Goal: Information Seeking & Learning: Find specific fact

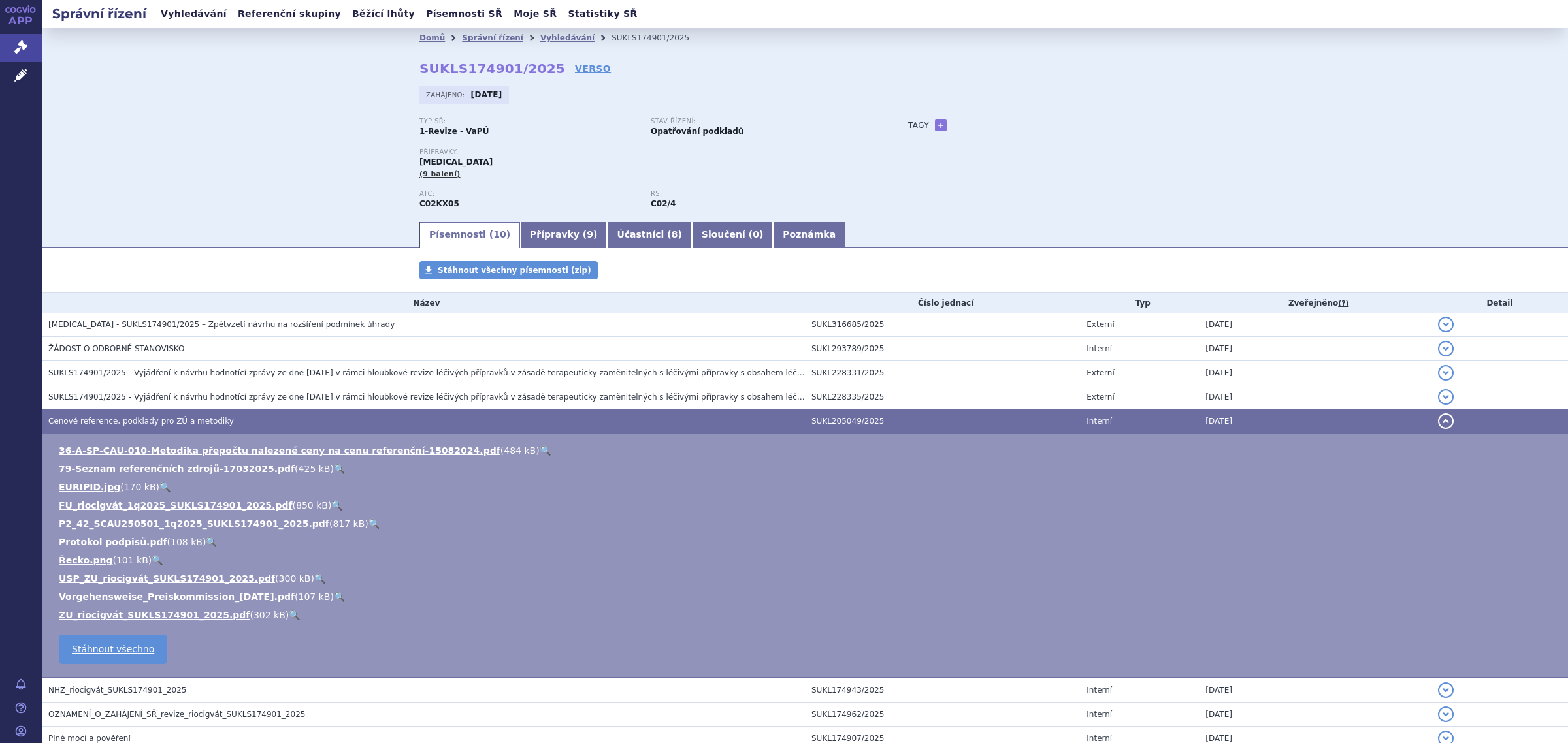
scroll to position [82, 0]
click at [471, 39] on link "Správní řízení" at bounding box center [493, 38] width 61 height 9
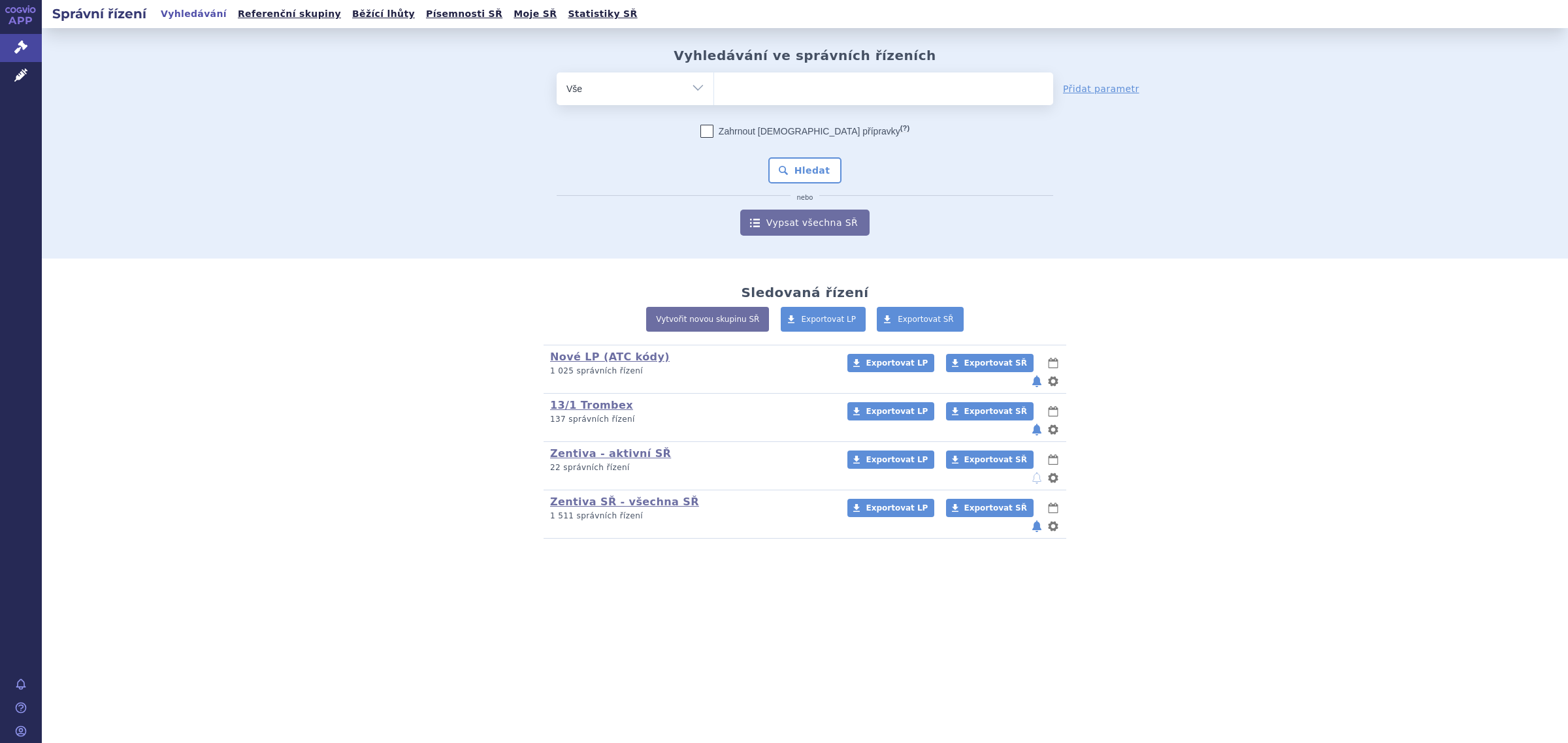
click at [821, 96] on ul at bounding box center [884, 86] width 339 height 28
click at [714, 96] on select at bounding box center [714, 88] width 1 height 33
type input "ja"
type input "jaka"
type input "jakav"
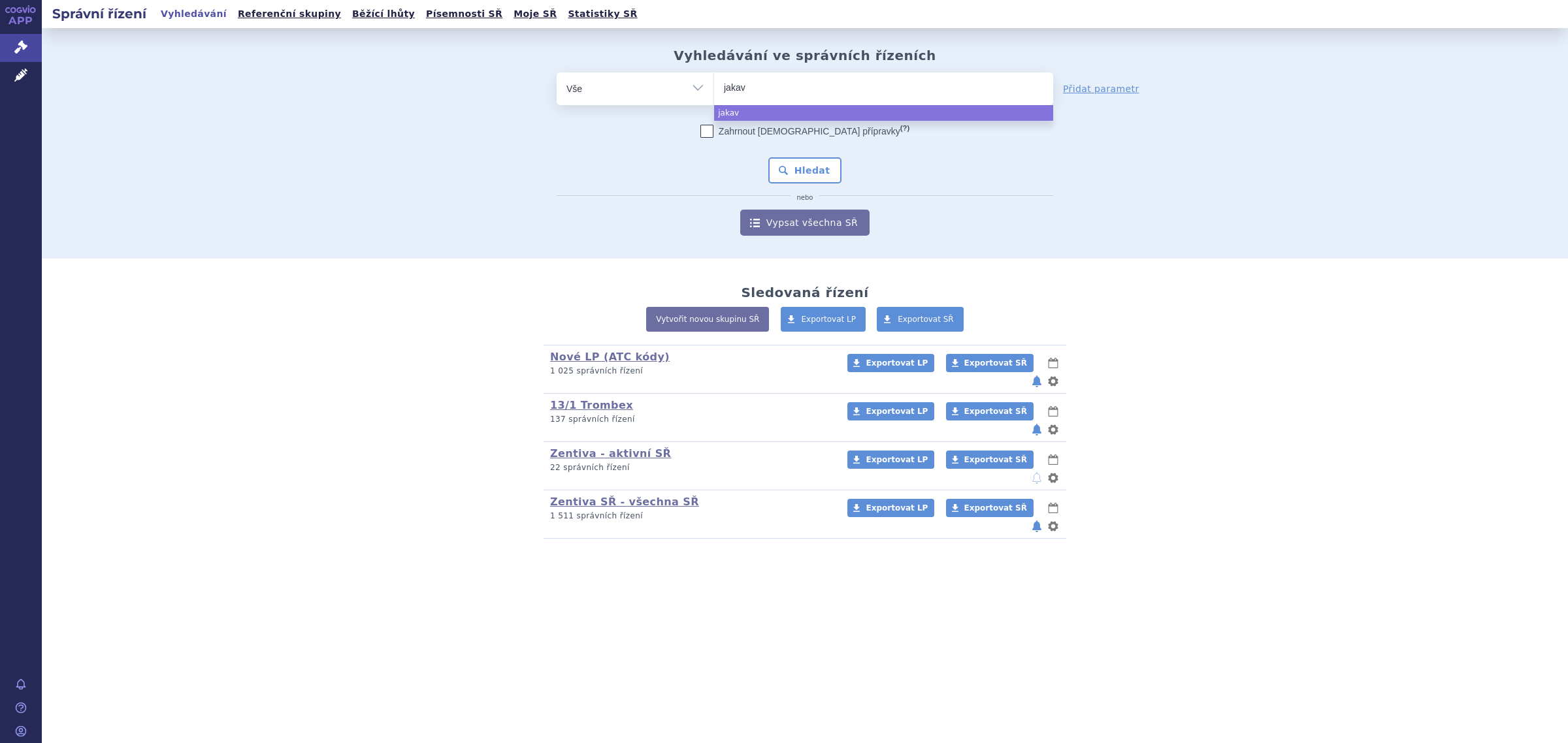
type input "jakavi"
select select "jakavi"
click at [819, 169] on button "Hledat" at bounding box center [805, 171] width 74 height 26
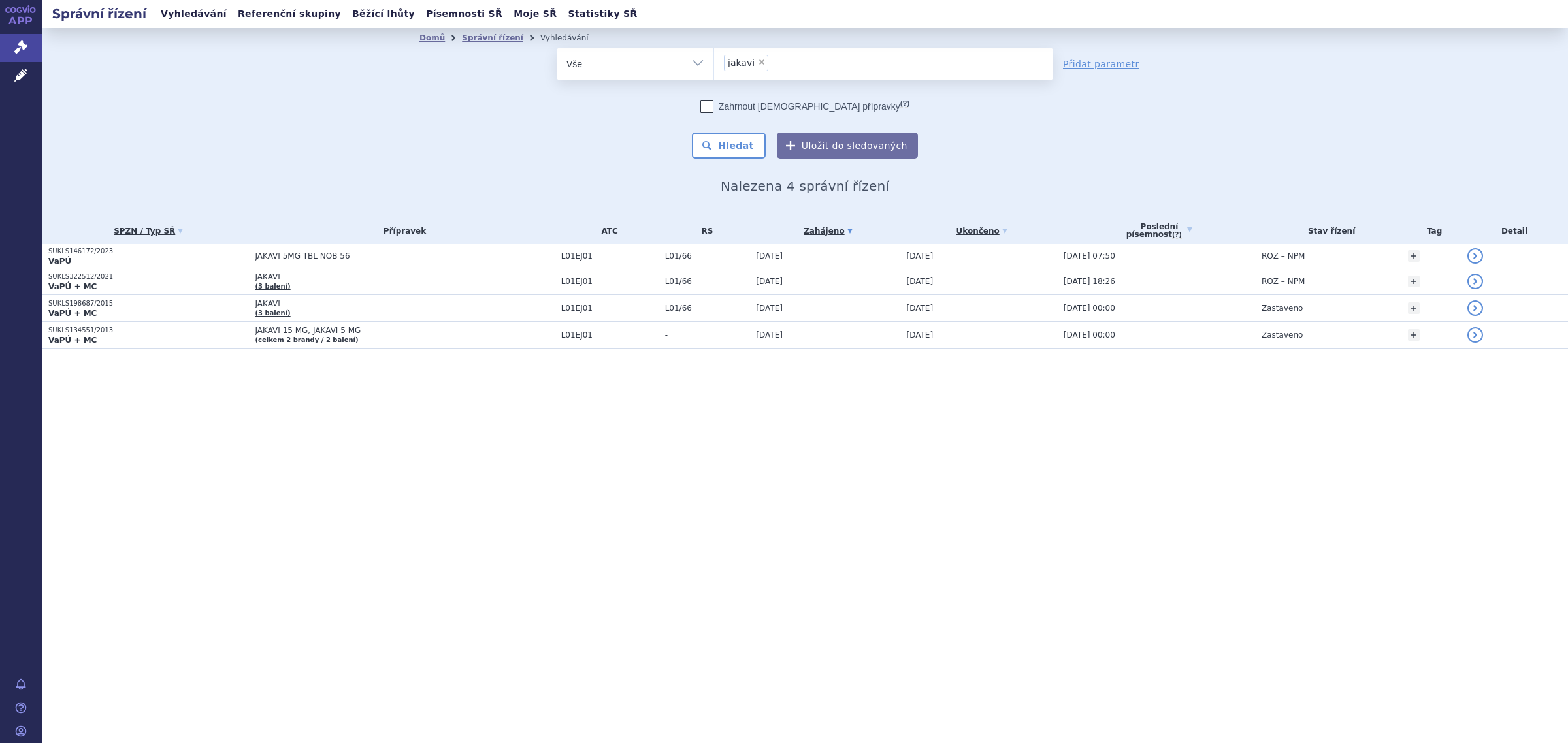
click at [758, 61] on span "×" at bounding box center [762, 62] width 8 height 8
click at [714, 61] on select "jakavi" at bounding box center [714, 63] width 1 height 33
select select
type input "en"
type input "entr"
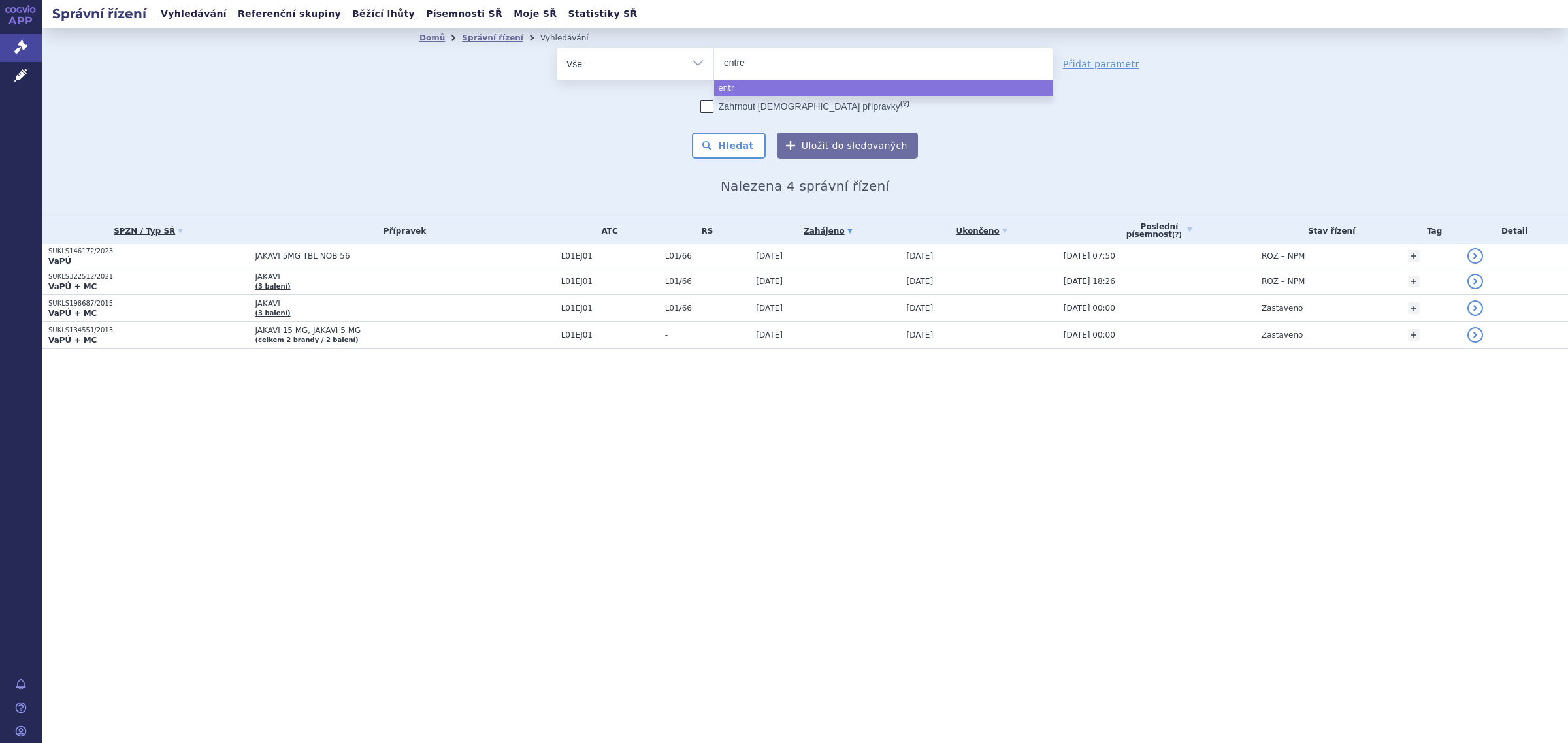
type input "entres"
type input "entrest"
type input "entresto"
select select "entresto"
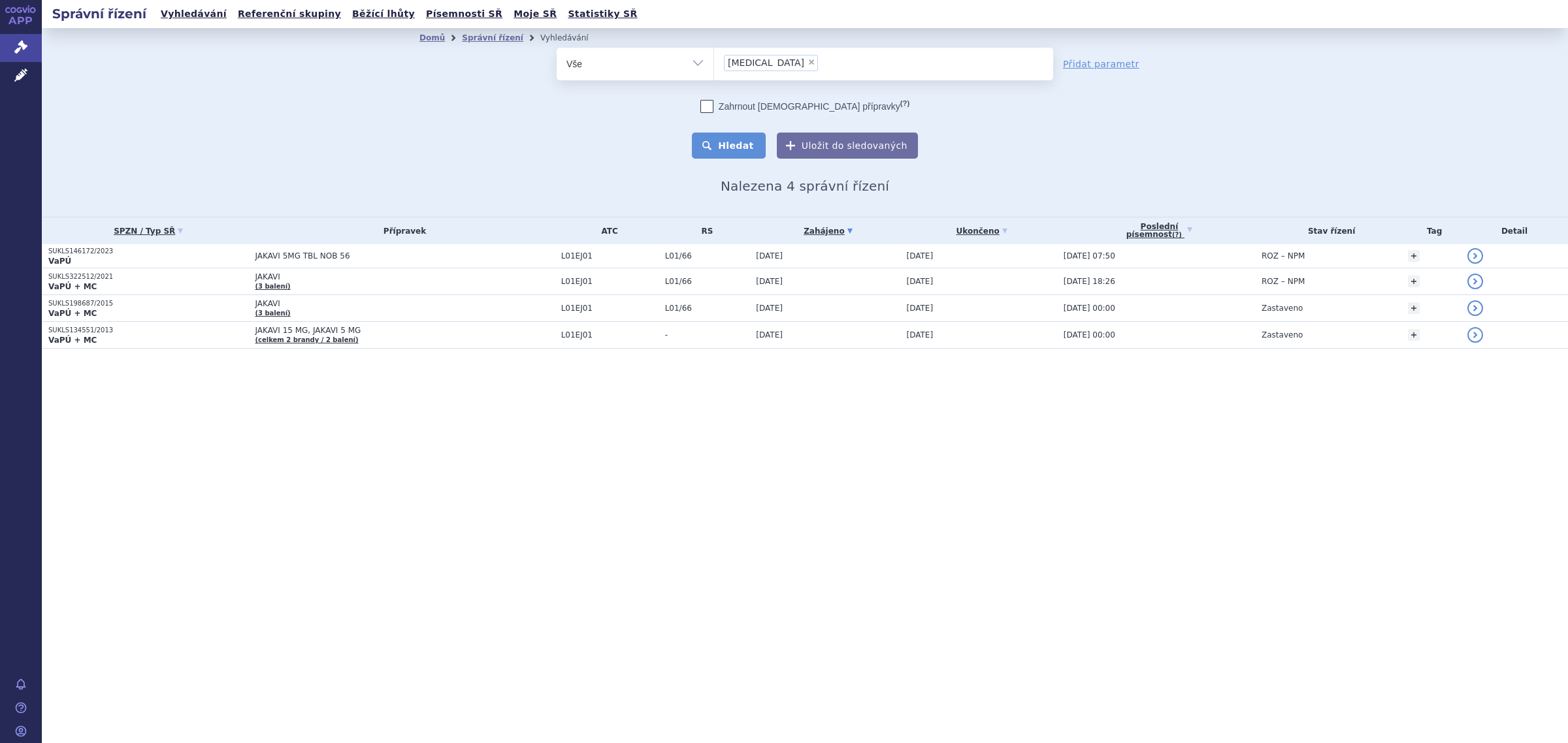
click at [743, 135] on button "Hledat" at bounding box center [729, 146] width 74 height 26
